Goal: Task Accomplishment & Management: Use online tool/utility

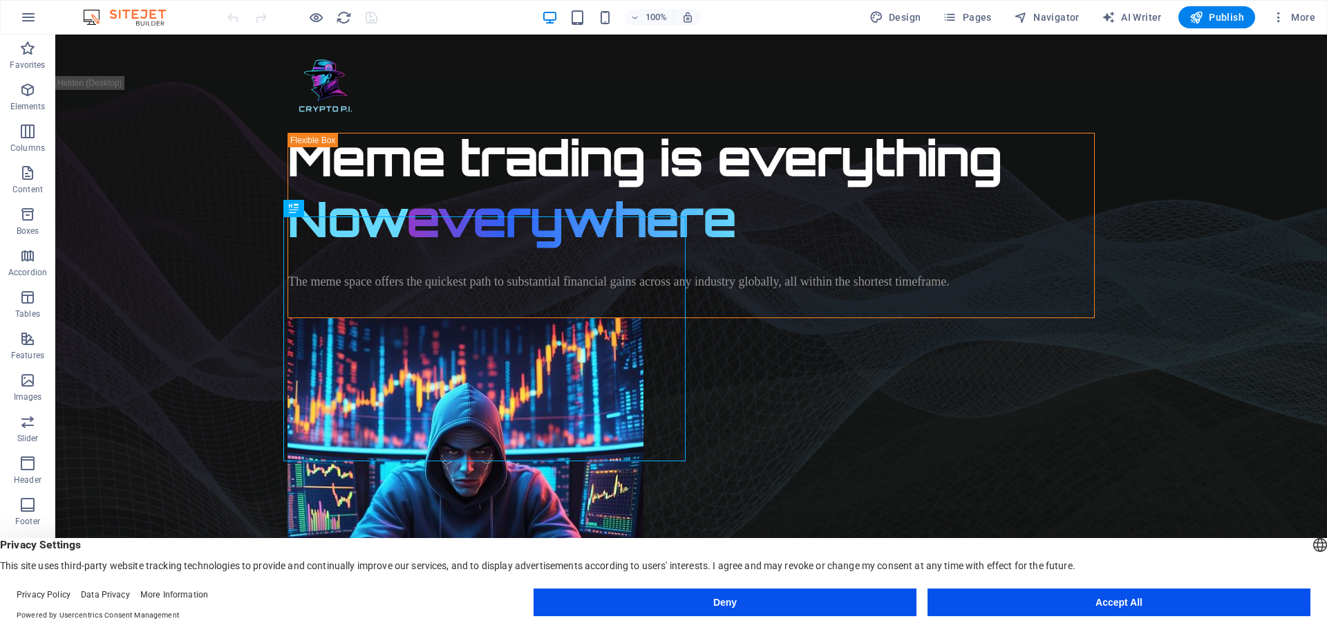
click at [1108, 601] on button "Accept All" at bounding box center [1119, 602] width 383 height 28
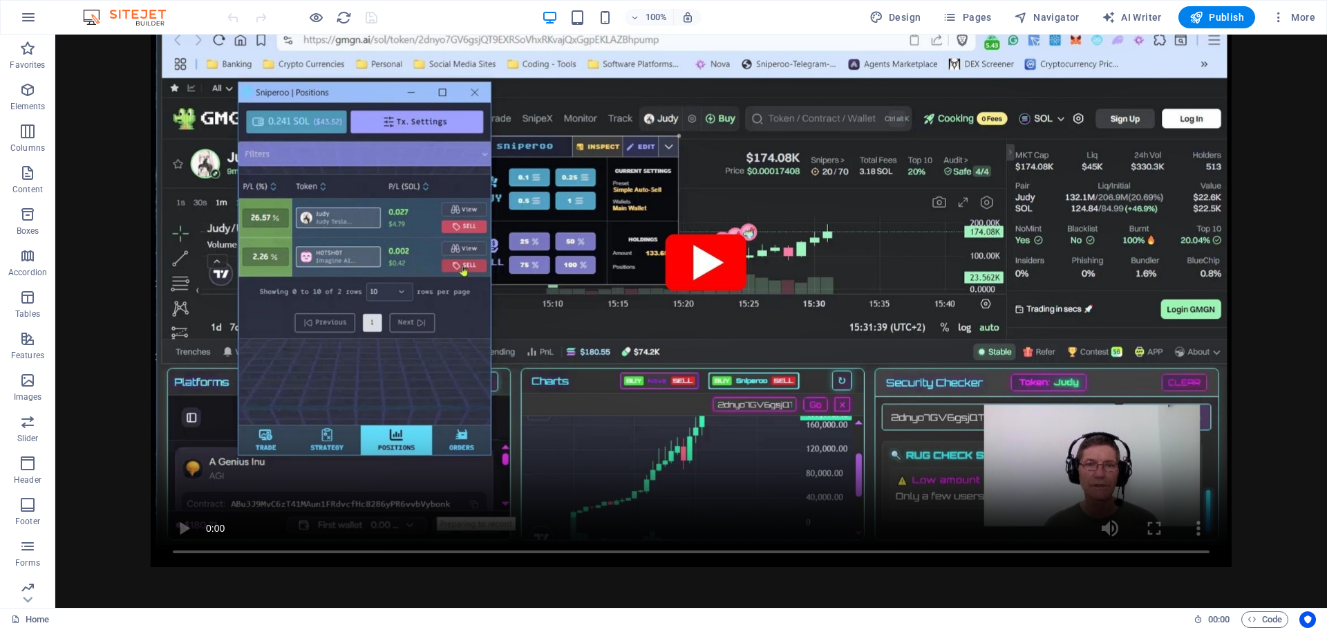
scroll to position [7872, 0]
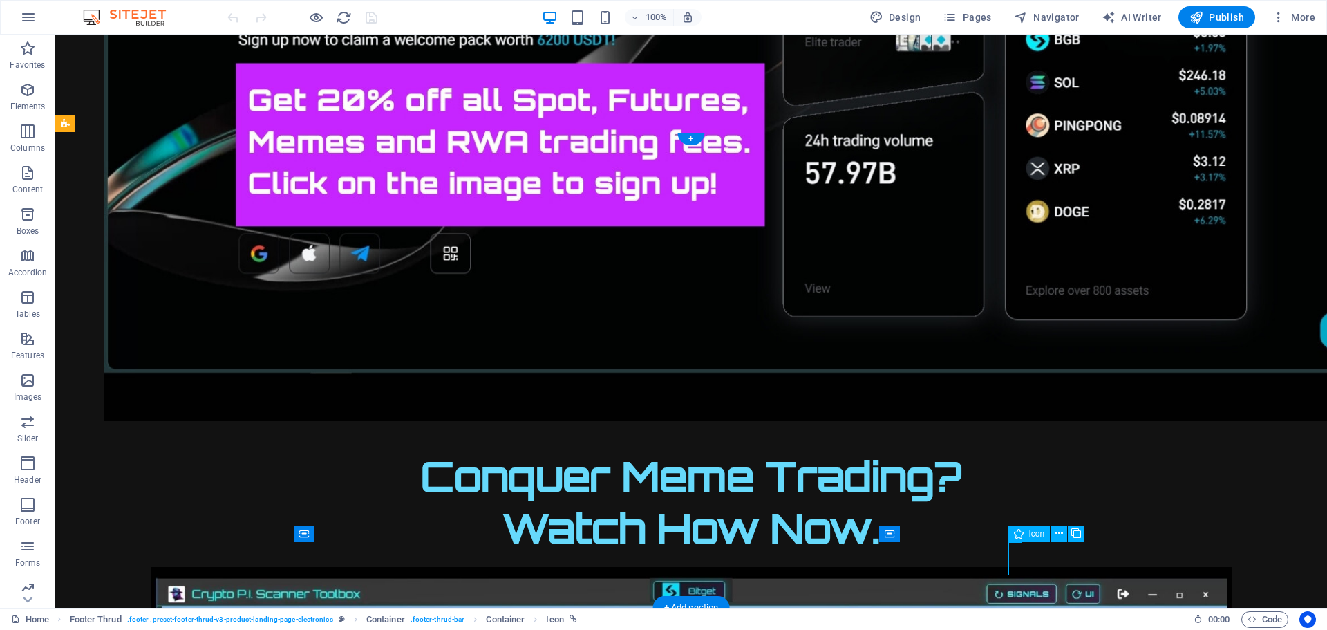
select select "xMidYMid"
select select "px"
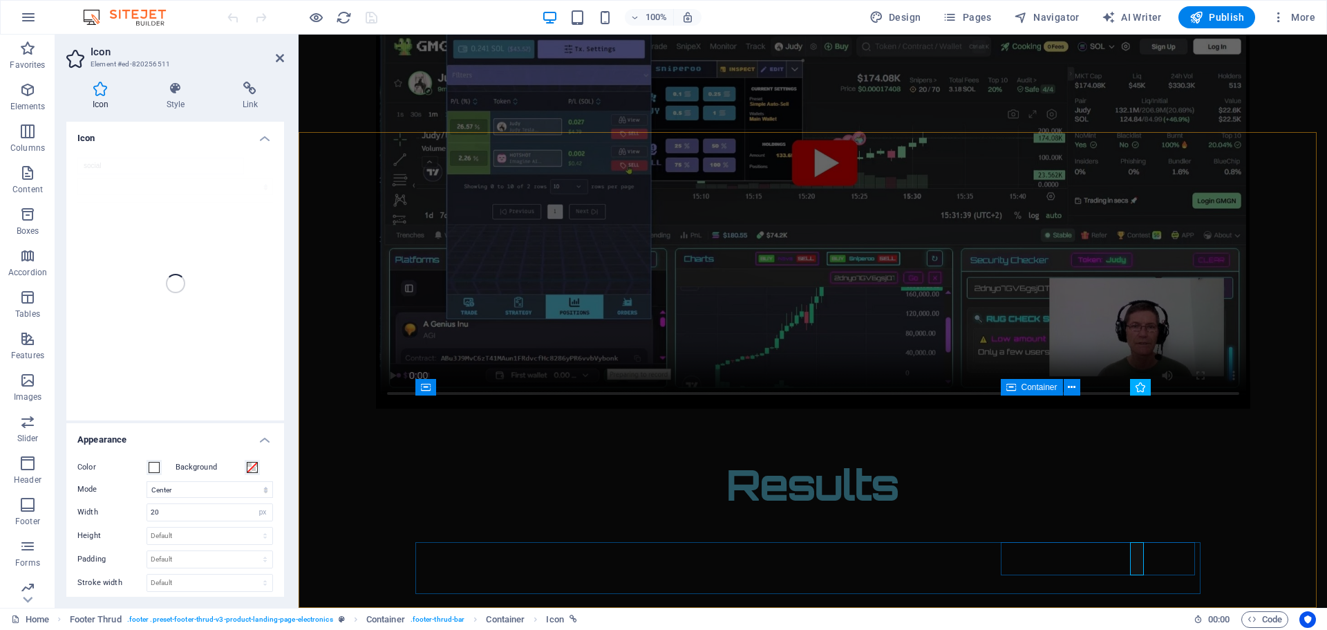
scroll to position [7089, 0]
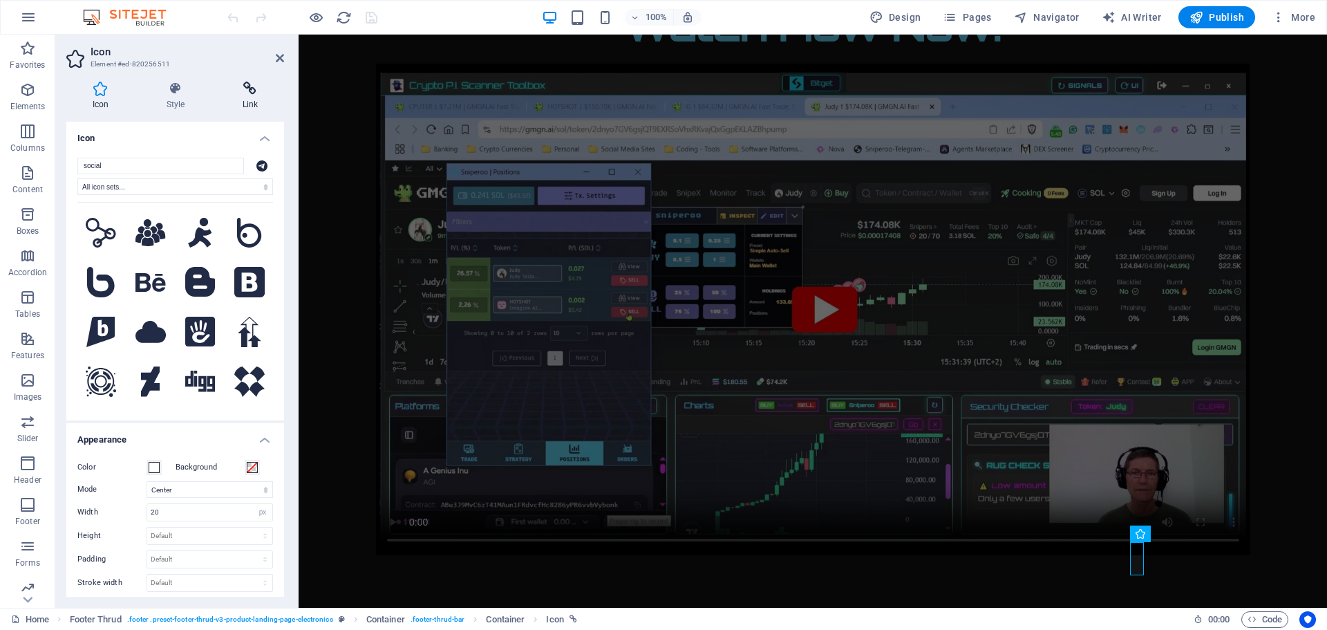
click at [247, 85] on icon at bounding box center [250, 89] width 68 height 14
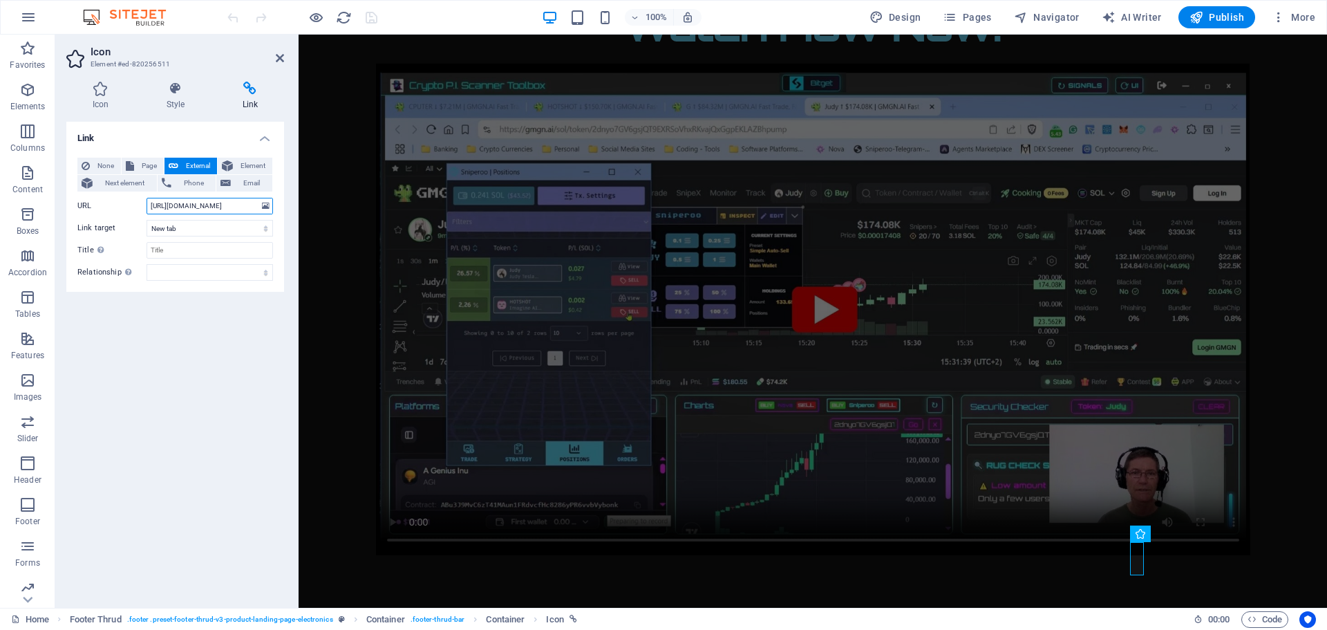
click at [238, 208] on input "[URL][DOMAIN_NAME]" at bounding box center [210, 206] width 126 height 17
type input "[URL][DOMAIN_NAME]"
click at [1203, 15] on icon "button" at bounding box center [1197, 17] width 14 height 14
